Goal: Task Accomplishment & Management: Use online tool/utility

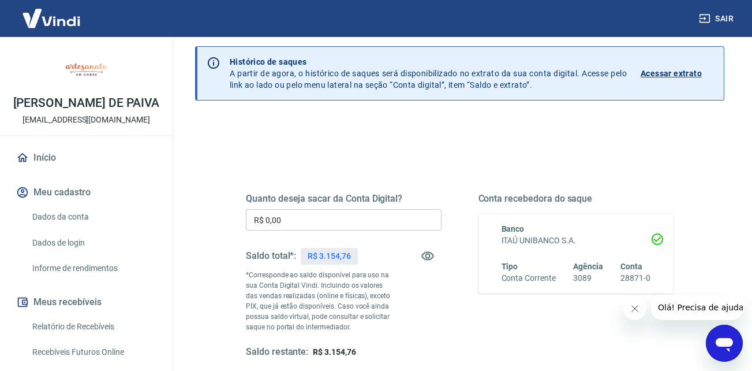
scroll to position [58, 0]
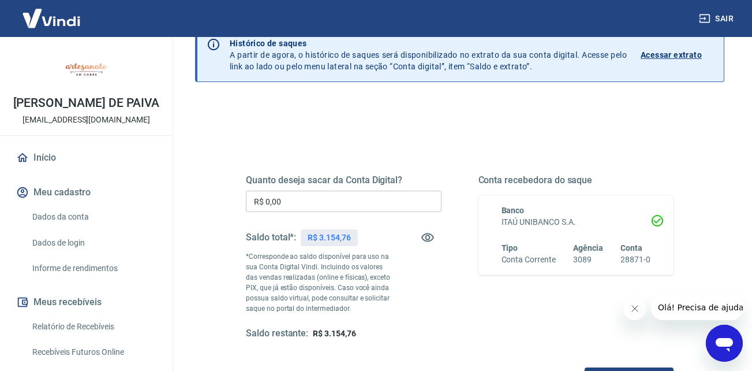
click at [315, 202] on input "R$ 0,00" at bounding box center [344, 201] width 196 height 21
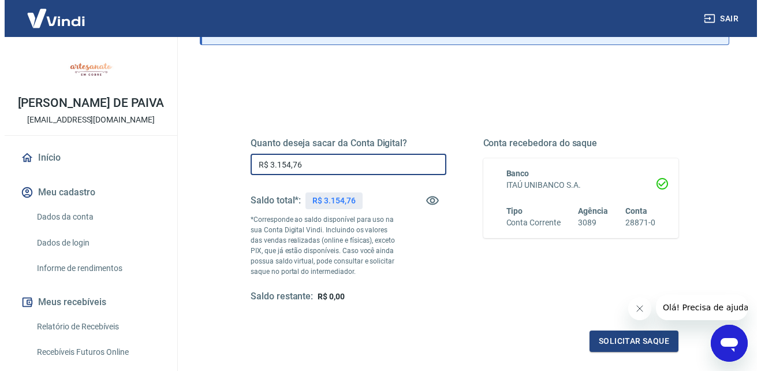
scroll to position [115, 0]
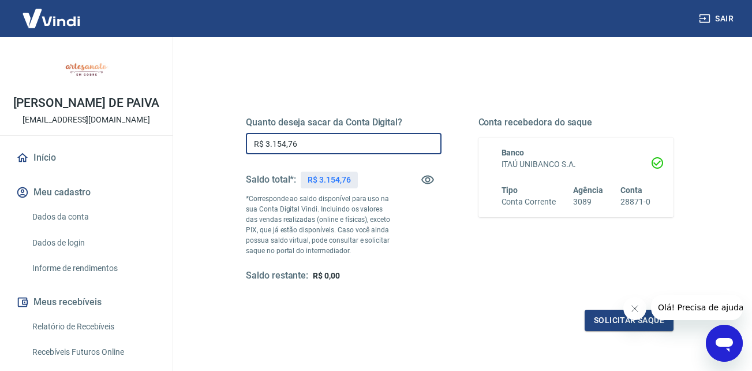
type input "R$ 3.154,76"
click at [633, 309] on icon "Fechar mensagem da empresa" at bounding box center [635, 308] width 6 height 6
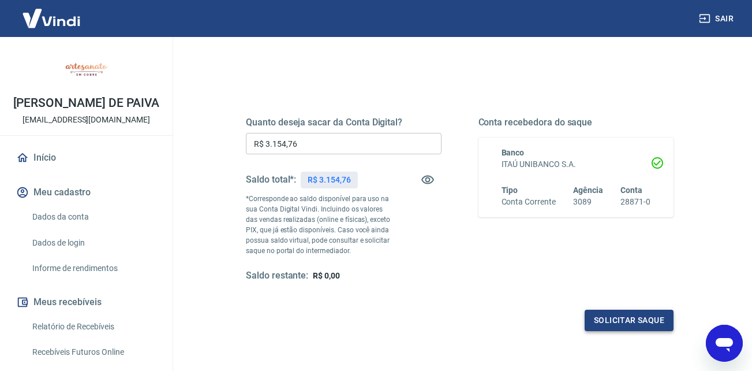
click at [617, 322] on button "Solicitar saque" at bounding box center [629, 319] width 89 height 21
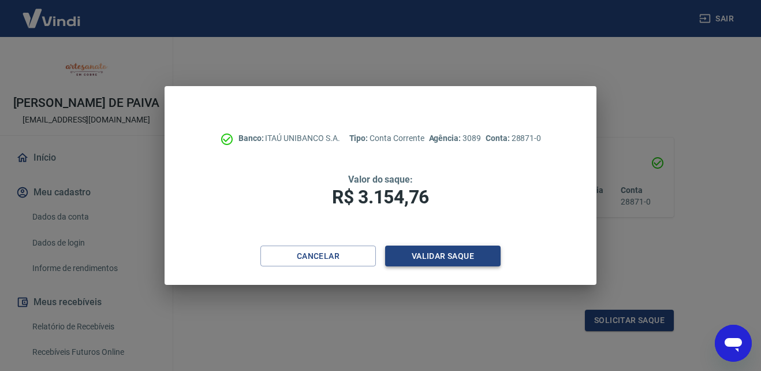
click at [460, 251] on button "Validar saque" at bounding box center [442, 255] width 115 height 21
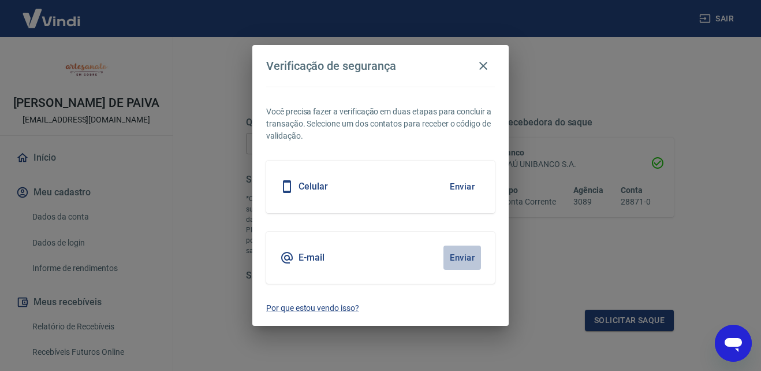
click at [458, 256] on button "Enviar" at bounding box center [462, 257] width 38 height 24
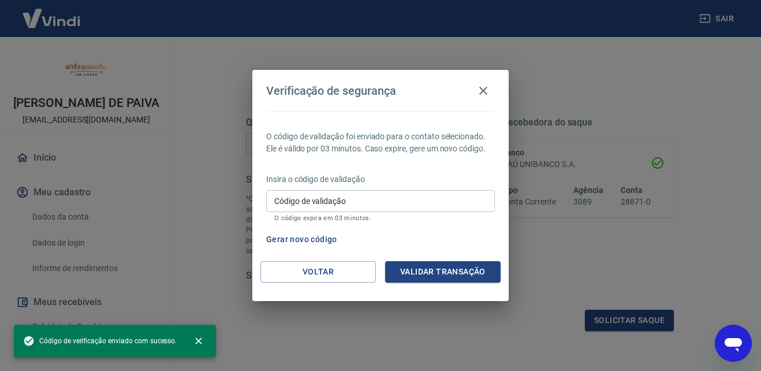
click at [356, 207] on input "Código de validação" at bounding box center [380, 200] width 229 height 21
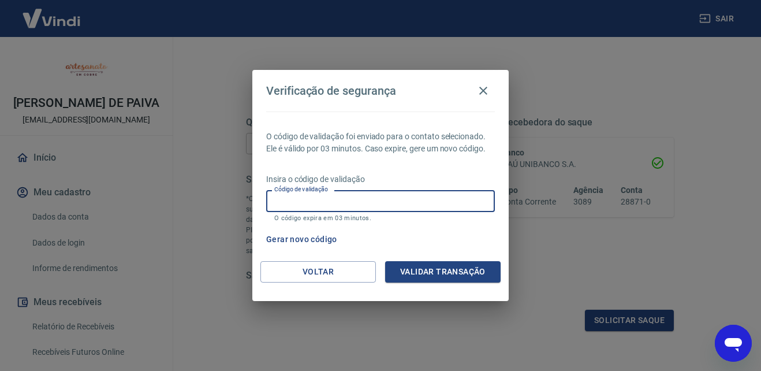
paste input "140572"
type input "140572"
click at [459, 270] on button "Validar transação" at bounding box center [442, 271] width 115 height 21
